Goal: Task Accomplishment & Management: Complete application form

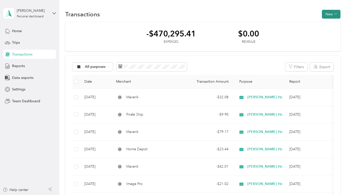
click at [325, 14] on button "New" at bounding box center [331, 14] width 19 height 9
click at [325, 24] on span "Expense" at bounding box center [328, 23] width 14 height 5
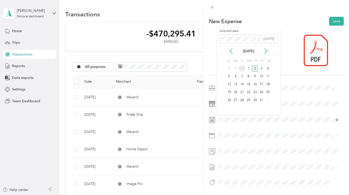
click at [242, 67] on div "30" at bounding box center [242, 68] width 7 height 6
click at [252, 163] on span "Software Subscriptions & Licenses" at bounding box center [259, 164] width 54 height 4
click at [227, 144] on span "Amex" at bounding box center [228, 144] width 8 height 5
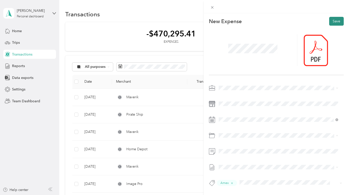
click at [331, 21] on button "Save" at bounding box center [336, 21] width 15 height 9
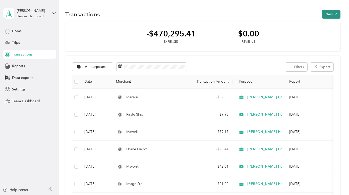
click at [327, 13] on button "New" at bounding box center [331, 14] width 19 height 9
click at [327, 23] on span "Expense" at bounding box center [328, 23] width 14 height 5
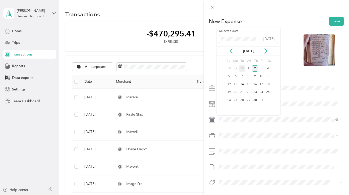
click at [241, 67] on div "30" at bounding box center [242, 68] width 7 height 6
click at [249, 154] on span "Field Equipment" at bounding box center [245, 155] width 26 height 4
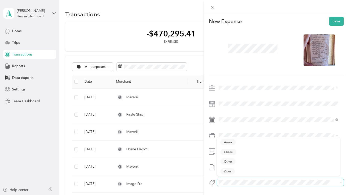
click at [228, 179] on span at bounding box center [280, 182] width 127 height 7
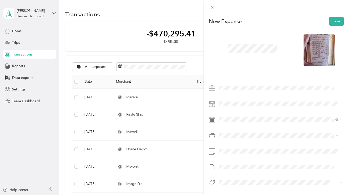
click at [229, 153] on span "Chase" at bounding box center [228, 154] width 9 height 5
click at [330, 21] on button "Save" at bounding box center [336, 21] width 15 height 9
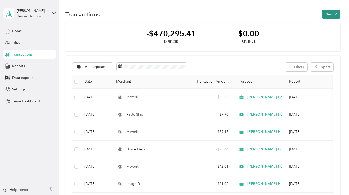
click at [327, 12] on button "New" at bounding box center [331, 14] width 19 height 9
click at [326, 24] on span "Expense" at bounding box center [328, 23] width 14 height 5
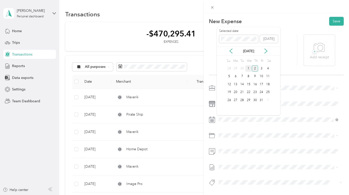
click at [248, 68] on div "1" at bounding box center [248, 68] width 7 height 6
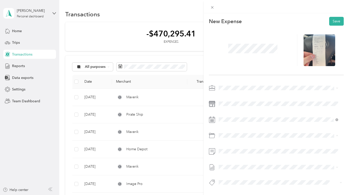
click at [246, 154] on span "Travel Expense" at bounding box center [244, 155] width 24 height 4
click at [227, 153] on span "Chase" at bounding box center [228, 152] width 9 height 5
click at [331, 20] on button "Save" at bounding box center [336, 21] width 15 height 9
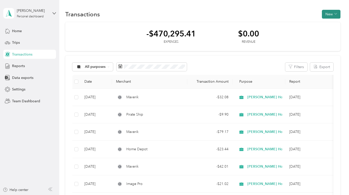
click at [326, 12] on button "New" at bounding box center [331, 14] width 19 height 9
click at [325, 23] on span "Expense" at bounding box center [328, 23] width 14 height 5
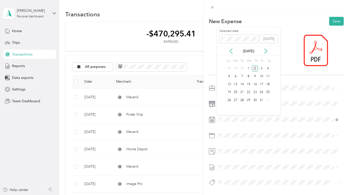
click at [255, 67] on div "2" at bounding box center [255, 68] width 7 height 6
click at [253, 81] on span "Sales, Advertising & Marketing" at bounding box center [256, 81] width 48 height 4
click at [227, 144] on span "Amex" at bounding box center [228, 142] width 8 height 5
click at [332, 21] on button "Save" at bounding box center [336, 21] width 15 height 9
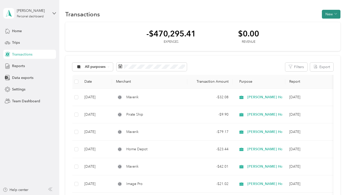
click at [326, 13] on button "New" at bounding box center [331, 14] width 19 height 9
click at [326, 23] on span "Expense" at bounding box center [328, 23] width 14 height 5
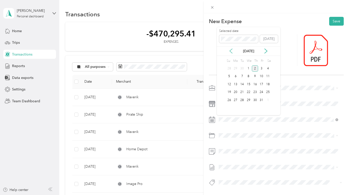
click at [229, 50] on icon at bounding box center [230, 50] width 5 height 5
click at [268, 67] on div "6" at bounding box center [267, 68] width 7 height 6
click at [252, 153] on span "Field Equipment" at bounding box center [245, 155] width 26 height 4
click at [227, 144] on span "Amex" at bounding box center [228, 144] width 8 height 5
click at [332, 21] on button "Save" at bounding box center [336, 21] width 15 height 9
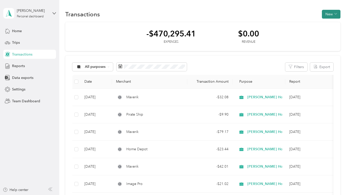
click at [325, 14] on button "New" at bounding box center [331, 14] width 19 height 9
click at [325, 24] on span "Expense" at bounding box center [328, 23] width 14 height 5
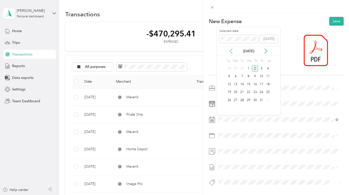
click at [230, 49] on icon at bounding box center [230, 50] width 5 height 5
click at [242, 76] on div "9" at bounding box center [242, 76] width 7 height 6
click at [247, 154] on span "Field Equipment" at bounding box center [245, 155] width 26 height 4
click at [227, 143] on span "Amex" at bounding box center [228, 144] width 8 height 5
click at [332, 20] on button "Save" at bounding box center [336, 21] width 15 height 9
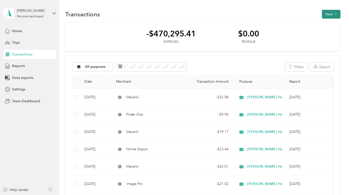
click at [326, 14] on button "New" at bounding box center [331, 14] width 19 height 9
click at [325, 24] on span "Expense" at bounding box center [328, 23] width 14 height 5
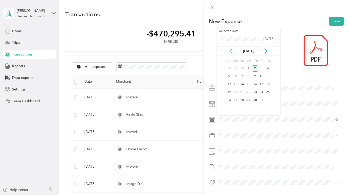
click at [229, 50] on icon at bounding box center [230, 50] width 5 height 5
click at [262, 74] on div "12" at bounding box center [261, 76] width 7 height 6
click at [248, 154] on span "Entertainment" at bounding box center [243, 154] width 22 height 4
click at [227, 144] on span "Amex" at bounding box center [228, 142] width 8 height 5
click at [332, 21] on button "Save" at bounding box center [336, 21] width 15 height 9
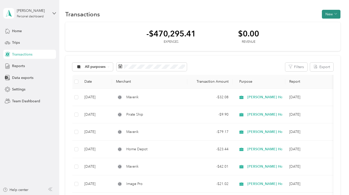
click at [327, 14] on button "New" at bounding box center [331, 14] width 19 height 9
click at [326, 23] on span "Expense" at bounding box center [328, 23] width 14 height 5
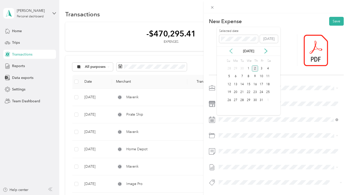
click at [230, 50] on icon at bounding box center [230, 50] width 5 height 5
click at [229, 83] on div "14" at bounding box center [229, 84] width 7 height 6
click at [247, 154] on span "Entertainment" at bounding box center [243, 155] width 22 height 4
click at [227, 144] on button "Amex" at bounding box center [227, 144] width 15 height 6
click at [331, 20] on button "Save" at bounding box center [336, 21] width 15 height 9
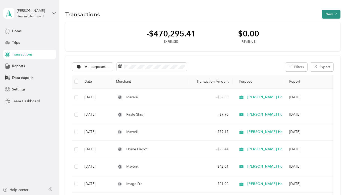
click at [327, 13] on button "New" at bounding box center [331, 14] width 19 height 9
click at [327, 24] on span "Expense" at bounding box center [328, 23] width 14 height 5
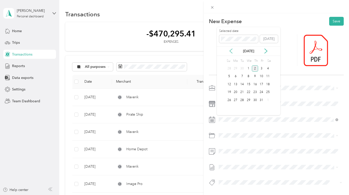
click at [230, 49] on icon at bounding box center [230, 50] width 5 height 5
click at [229, 82] on div "14" at bounding box center [229, 84] width 7 height 6
click at [243, 154] on span "Entertainment" at bounding box center [243, 153] width 22 height 4
click at [227, 143] on span "Amex" at bounding box center [228, 144] width 8 height 5
click at [331, 21] on button "Save" at bounding box center [336, 21] width 15 height 9
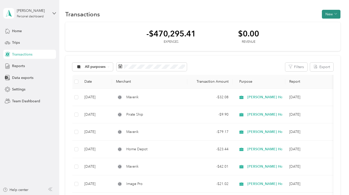
click at [328, 13] on button "New" at bounding box center [331, 14] width 19 height 9
click at [328, 24] on span "Expense" at bounding box center [328, 23] width 14 height 5
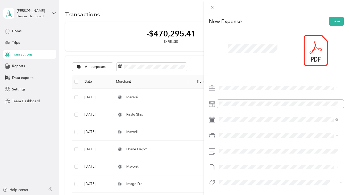
click at [236, 100] on span at bounding box center [280, 104] width 127 height 8
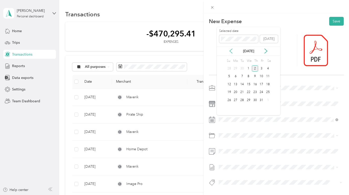
click at [230, 50] on icon at bounding box center [230, 50] width 5 height 5
click at [242, 83] on div "16" at bounding box center [242, 84] width 7 height 6
click at [244, 154] on span "Entertainment" at bounding box center [243, 155] width 22 height 4
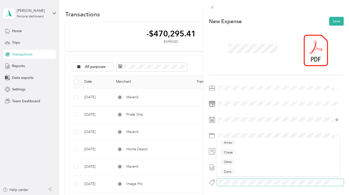
click at [229, 185] on span at bounding box center [280, 182] width 127 height 7
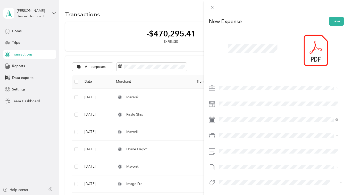
click at [227, 144] on span "Amex" at bounding box center [228, 144] width 8 height 5
click at [333, 19] on button "Save" at bounding box center [336, 21] width 15 height 9
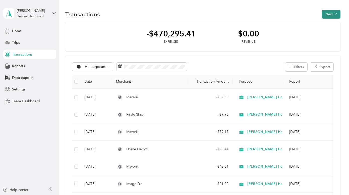
click at [327, 13] on button "New" at bounding box center [331, 14] width 19 height 9
click at [324, 23] on span "Expense" at bounding box center [328, 23] width 14 height 5
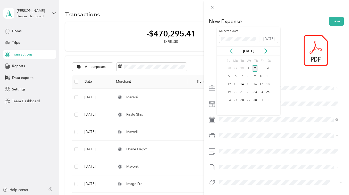
click at [230, 51] on icon at bounding box center [231, 51] width 3 height 5
click at [235, 90] on div "22" at bounding box center [235, 92] width 7 height 6
click at [249, 163] on span "Sales, Office Supplies" at bounding box center [249, 164] width 34 height 4
click at [228, 143] on span "Amex" at bounding box center [228, 142] width 8 height 5
click at [331, 21] on button "Save" at bounding box center [336, 21] width 15 height 9
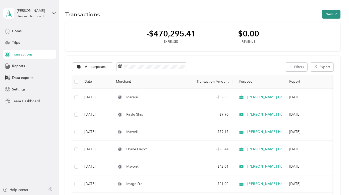
click at [327, 13] on button "New" at bounding box center [331, 14] width 19 height 9
click at [324, 23] on span "Expense" at bounding box center [328, 23] width 14 height 5
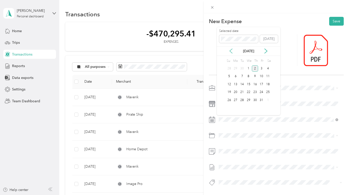
click at [230, 51] on icon at bounding box center [231, 51] width 3 height 5
click at [241, 91] on div "23" at bounding box center [242, 92] width 7 height 6
click at [248, 164] on span "Sales, Office Supplies" at bounding box center [249, 164] width 34 height 4
click at [227, 144] on span "Amex" at bounding box center [228, 144] width 8 height 5
click at [331, 21] on button "Save" at bounding box center [336, 21] width 15 height 9
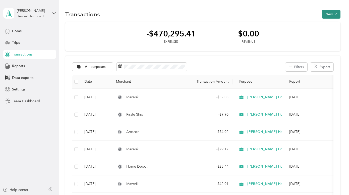
click at [327, 13] on button "New" at bounding box center [331, 14] width 19 height 9
click at [325, 24] on span "Expense" at bounding box center [328, 23] width 14 height 5
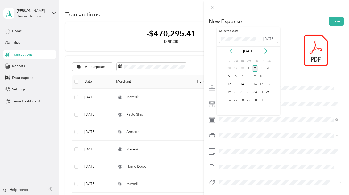
click at [230, 50] on icon at bounding box center [231, 51] width 3 height 5
click at [255, 91] on div "25" at bounding box center [255, 92] width 7 height 6
click at [246, 155] on li "Office Supplies" at bounding box center [278, 153] width 123 height 9
click at [227, 144] on span "Amex" at bounding box center [228, 144] width 8 height 5
click at [332, 21] on button "Save" at bounding box center [336, 21] width 15 height 9
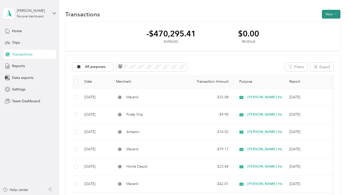
click at [326, 13] on button "New" at bounding box center [331, 14] width 19 height 9
click at [325, 24] on span "Expense" at bounding box center [328, 23] width 14 height 5
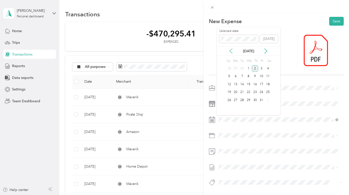
click at [230, 50] on icon at bounding box center [230, 50] width 5 height 5
click at [235, 68] on div "1" at bounding box center [235, 68] width 7 height 6
click at [253, 155] on span "Sales, Advertising & Marketing" at bounding box center [256, 155] width 48 height 4
click at [227, 144] on button "Amex" at bounding box center [227, 144] width 15 height 6
click at [331, 20] on button "Save" at bounding box center [336, 21] width 15 height 9
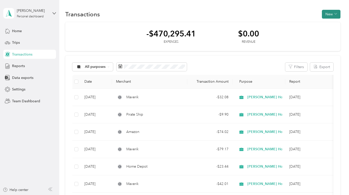
click at [327, 14] on button "New" at bounding box center [331, 14] width 19 height 9
click at [327, 24] on span "Expense" at bounding box center [328, 23] width 14 height 5
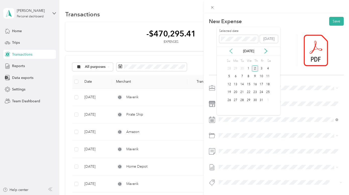
click at [230, 50] on icon at bounding box center [230, 50] width 5 height 5
click at [268, 66] on div "6" at bounding box center [267, 68] width 7 height 6
click at [250, 154] on span "Sales, Advertising & Marketing" at bounding box center [256, 155] width 48 height 4
click at [227, 144] on span "Amex" at bounding box center [228, 142] width 8 height 5
click at [331, 21] on button "Save" at bounding box center [336, 21] width 15 height 9
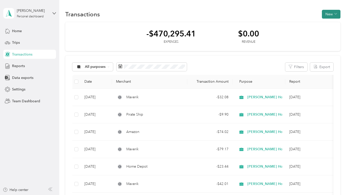
click at [326, 13] on button "New" at bounding box center [331, 14] width 19 height 9
click at [325, 24] on span "Expense" at bounding box center [328, 23] width 14 height 5
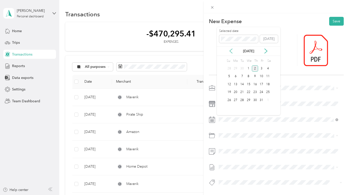
click at [230, 49] on icon at bounding box center [230, 50] width 5 height 5
click at [248, 77] on div "10" at bounding box center [248, 76] width 7 height 6
click at [251, 155] on span "Sales, Advertising & Marketing" at bounding box center [256, 154] width 48 height 4
click at [229, 143] on span "Amex" at bounding box center [228, 144] width 8 height 5
click at [332, 21] on button "Save" at bounding box center [336, 21] width 15 height 9
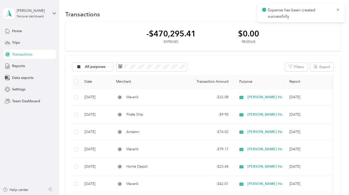
click at [328, 13] on button "New" at bounding box center [331, 14] width 19 height 9
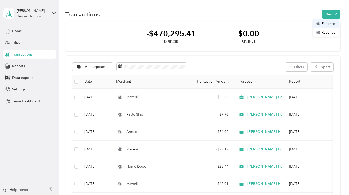
click at [327, 25] on span "Expense" at bounding box center [328, 23] width 14 height 5
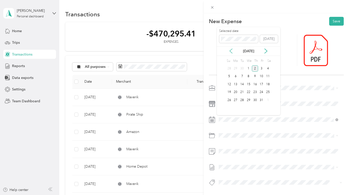
click at [230, 50] on icon at bounding box center [231, 51] width 3 height 5
click at [235, 84] on div "15" at bounding box center [235, 84] width 7 height 6
click at [256, 154] on span "Sales, Advertising & Marketing" at bounding box center [256, 155] width 48 height 4
click at [226, 144] on span "Amex" at bounding box center [228, 144] width 8 height 5
click at [332, 20] on button "Save" at bounding box center [336, 21] width 15 height 9
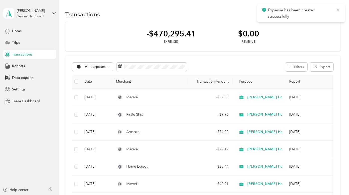
click at [338, 8] on icon at bounding box center [338, 10] width 4 height 5
click at [327, 13] on button "New" at bounding box center [331, 14] width 19 height 9
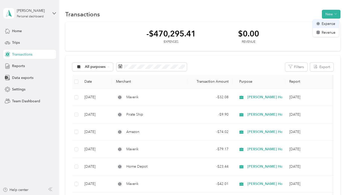
click at [327, 23] on span "Expense" at bounding box center [328, 23] width 14 height 5
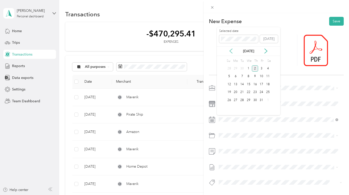
click at [230, 50] on icon at bounding box center [230, 50] width 5 height 5
click at [267, 83] on div "20" at bounding box center [267, 84] width 7 height 6
click at [255, 154] on span "Sales, Advertising & Marketing" at bounding box center [256, 152] width 48 height 4
click at [227, 143] on span "Amex" at bounding box center [228, 144] width 8 height 5
click at [331, 21] on button "Save" at bounding box center [336, 21] width 15 height 9
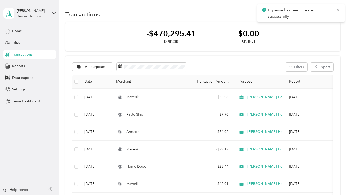
click at [338, 9] on icon at bounding box center [338, 10] width 4 height 5
click at [326, 14] on button "New" at bounding box center [331, 14] width 19 height 9
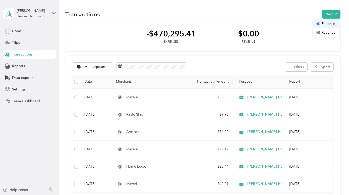
click at [326, 25] on span "Expense" at bounding box center [328, 23] width 14 height 5
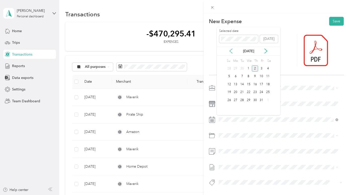
click at [230, 50] on icon at bounding box center [231, 51] width 3 height 5
click at [261, 92] on div "26" at bounding box center [261, 92] width 7 height 6
click at [253, 154] on span "Sales, Advertising & Marketing" at bounding box center [256, 155] width 48 height 4
click at [227, 144] on span "Amex" at bounding box center [228, 144] width 8 height 5
click at [331, 20] on button "Save" at bounding box center [336, 21] width 15 height 9
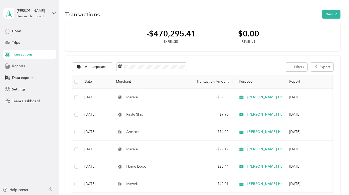
click at [17, 66] on span "Reports" at bounding box center [18, 65] width 13 height 5
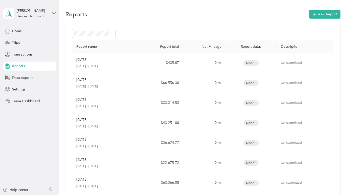
click at [17, 78] on span "Data exports" at bounding box center [22, 77] width 21 height 5
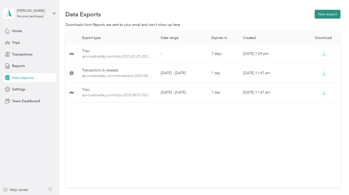
click at [324, 14] on button "New export" at bounding box center [327, 14] width 26 height 9
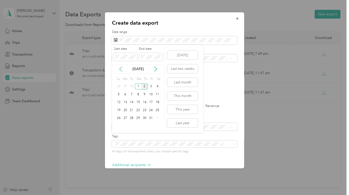
click at [120, 68] on icon at bounding box center [120, 69] width 3 height 5
click at [119, 68] on icon at bounding box center [120, 68] width 5 height 5
click at [118, 125] on div "31" at bounding box center [118, 126] width 7 height 6
click at [122, 69] on icon at bounding box center [120, 68] width 5 height 5
click at [157, 68] on icon at bounding box center [155, 68] width 5 height 5
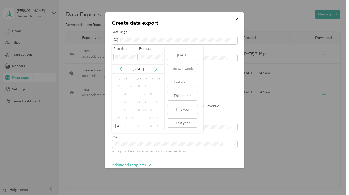
click at [157, 68] on icon at bounding box center [155, 68] width 5 height 5
click at [131, 117] on div "30" at bounding box center [131, 118] width 7 height 6
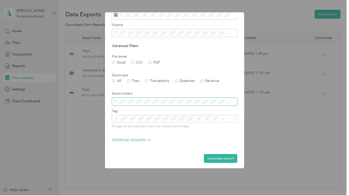
scroll to position [27, 0]
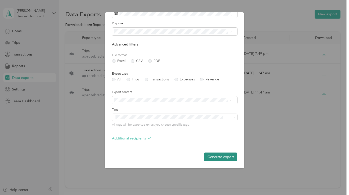
click at [213, 156] on button "Generate export" at bounding box center [220, 156] width 33 height 9
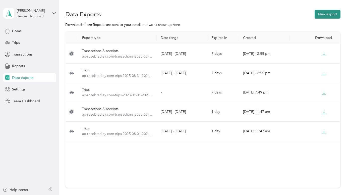
click at [322, 15] on button "New export" at bounding box center [327, 14] width 26 height 9
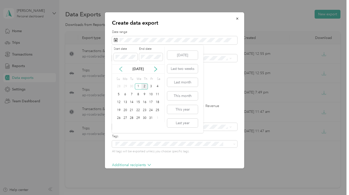
click at [120, 68] on icon at bounding box center [120, 69] width 3 height 5
click at [119, 68] on icon at bounding box center [120, 68] width 5 height 5
click at [145, 85] on div "31" at bounding box center [144, 86] width 7 height 6
click at [129, 68] on p "[DATE]" at bounding box center [137, 68] width 21 height 5
click at [156, 68] on icon at bounding box center [155, 68] width 5 height 5
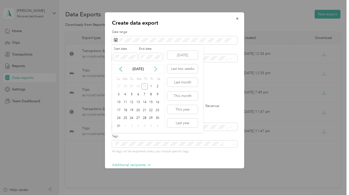
click at [156, 68] on icon at bounding box center [155, 68] width 5 height 5
click at [131, 117] on div "30" at bounding box center [131, 118] width 7 height 6
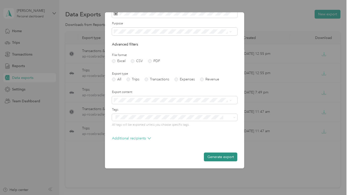
click at [215, 156] on button "Generate export" at bounding box center [220, 156] width 33 height 9
